Goal: Book appointment/travel/reservation

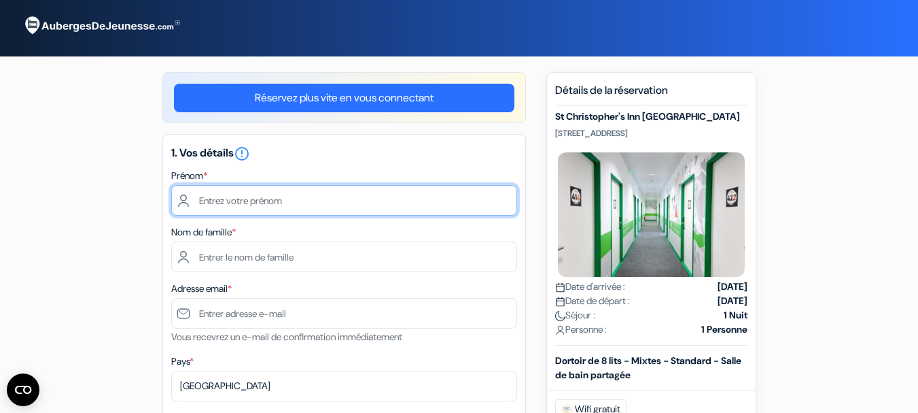
click at [205, 199] on input "text" at bounding box center [344, 200] width 346 height 31
type input "Veronique"
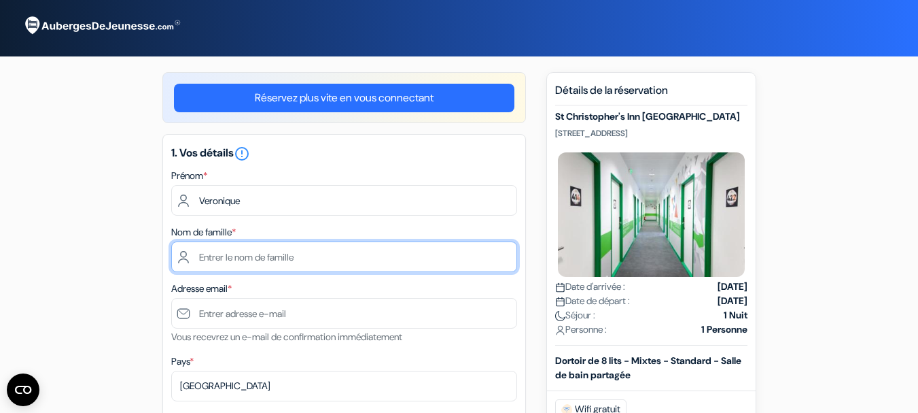
type input "REPPLINGER"
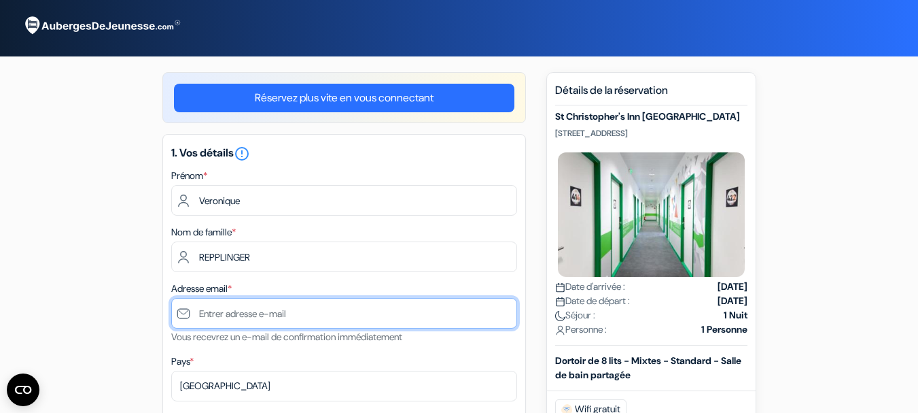
type input "[EMAIL_ADDRESS][DOMAIN_NAME]"
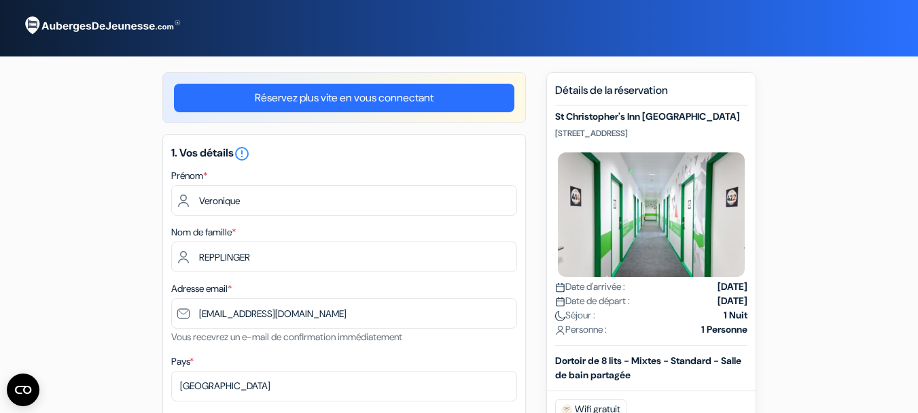
type input "[PHONE_NUMBER]"
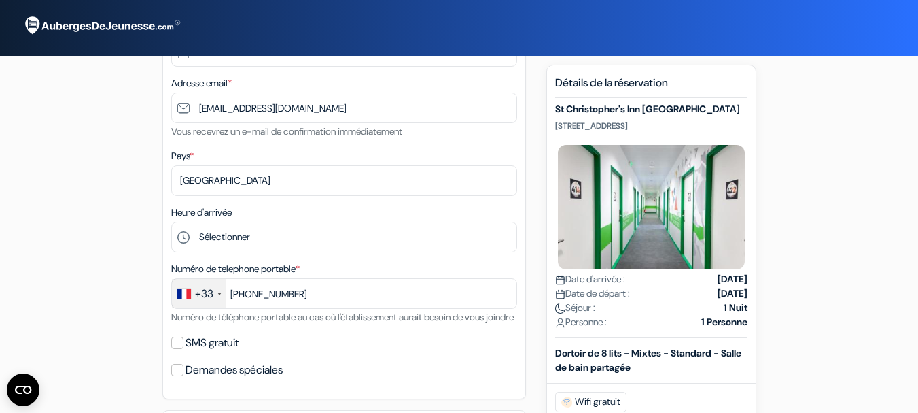
scroll to position [272, 0]
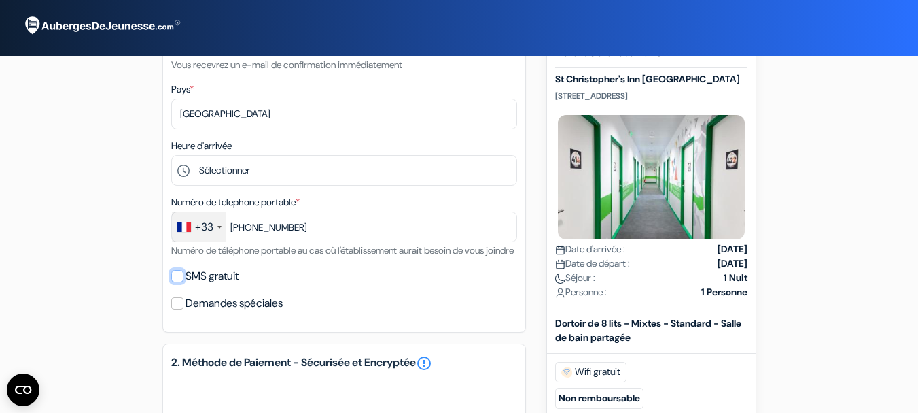
click at [175, 282] on input "SMS gratuit" at bounding box center [177, 276] width 12 height 12
checkbox input "true"
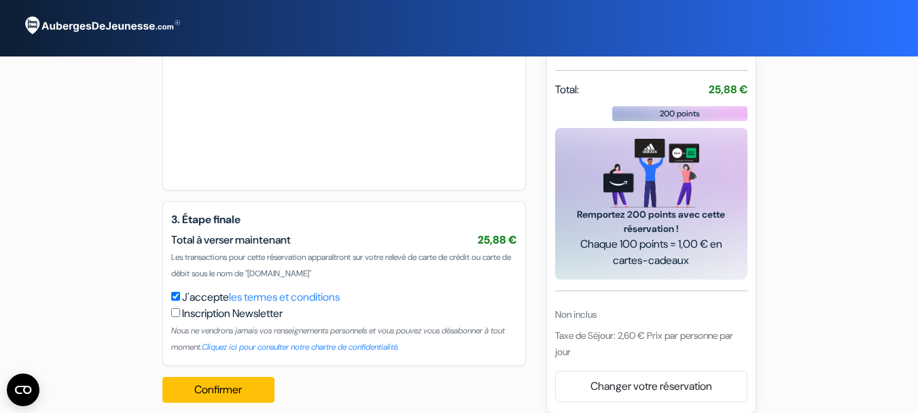
scroll to position [721, 0]
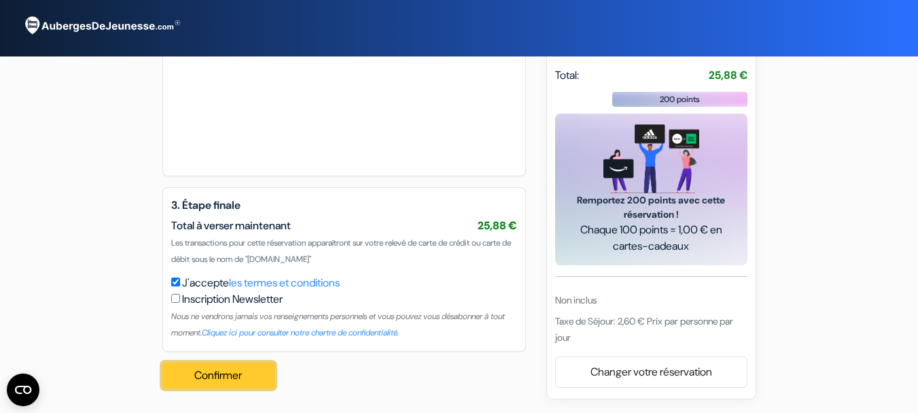
click at [191, 377] on button "Confirmer Loading..." at bounding box center [218, 375] width 113 height 26
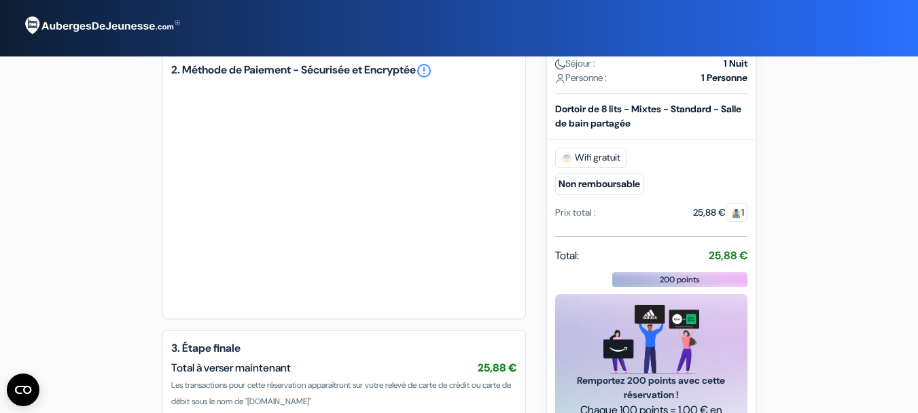
scroll to position [612, 0]
